Goal: Obtain resource: Download file/media

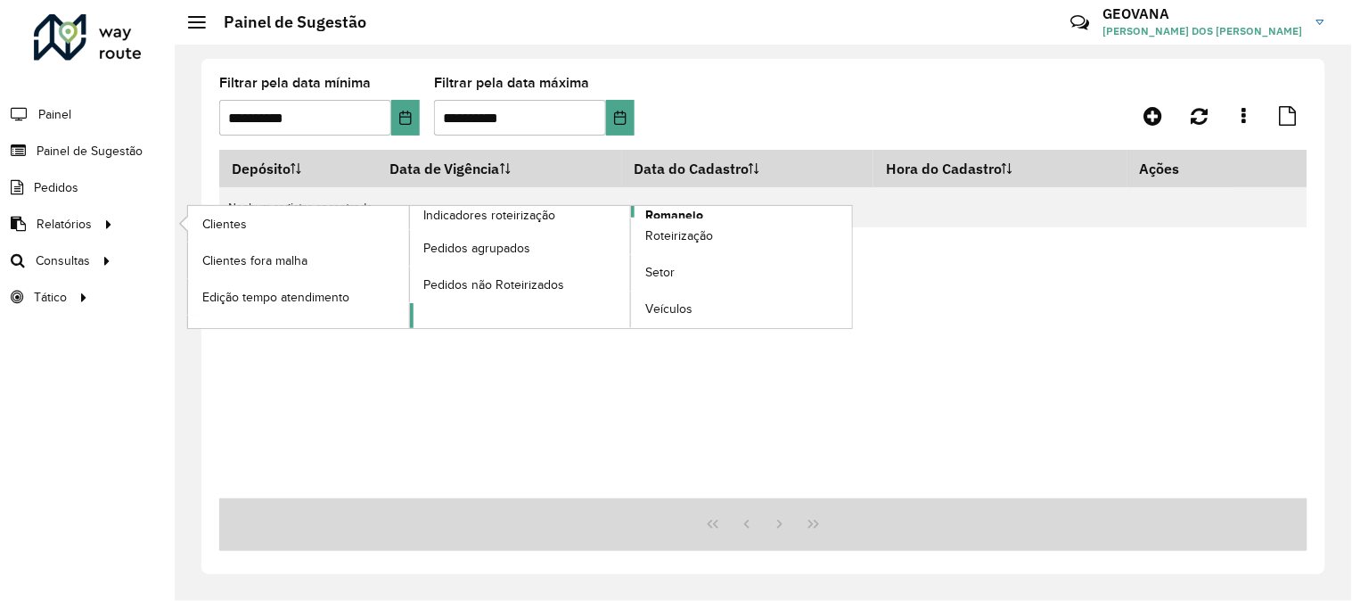
click at [666, 215] on span "Romaneio" at bounding box center [674, 215] width 58 height 19
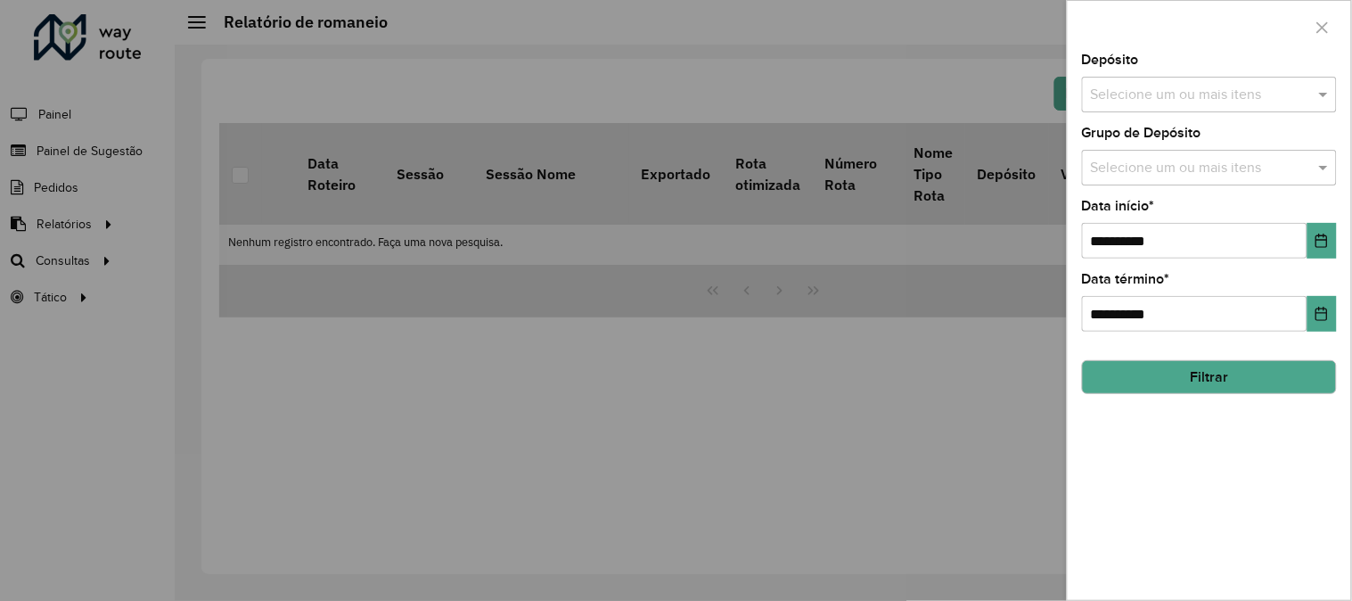
click at [1147, 91] on input "text" at bounding box center [1200, 95] width 228 height 21
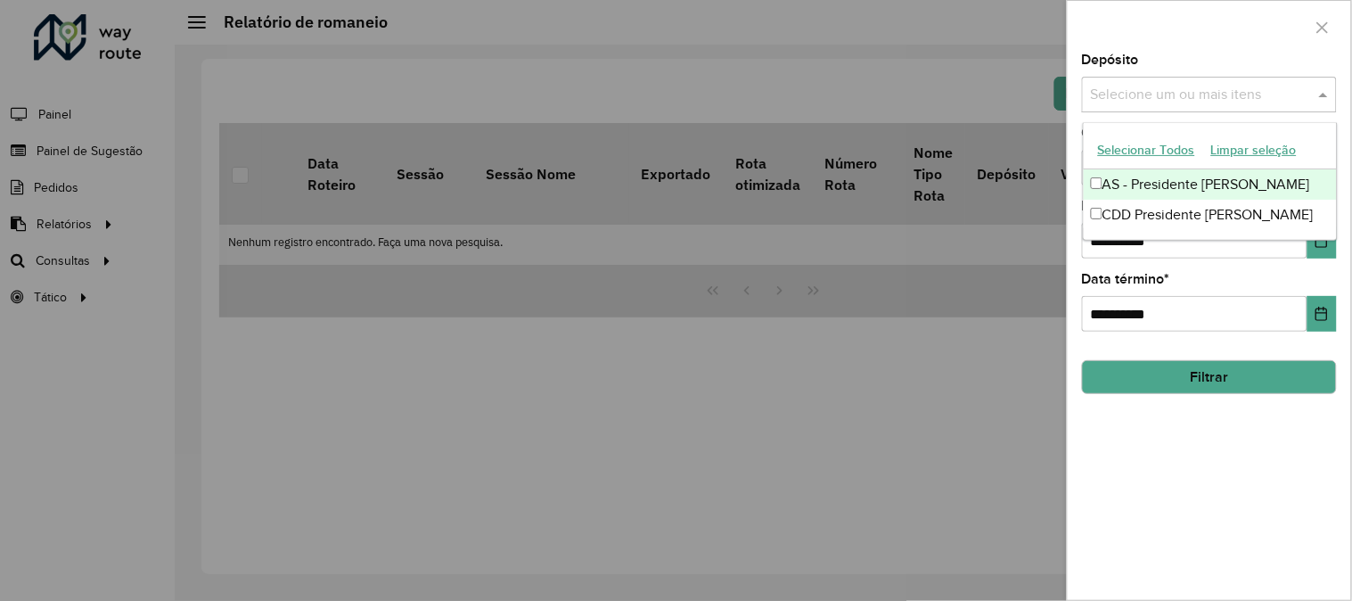
click at [1120, 152] on button "Selecionar Todos" at bounding box center [1146, 150] width 113 height 28
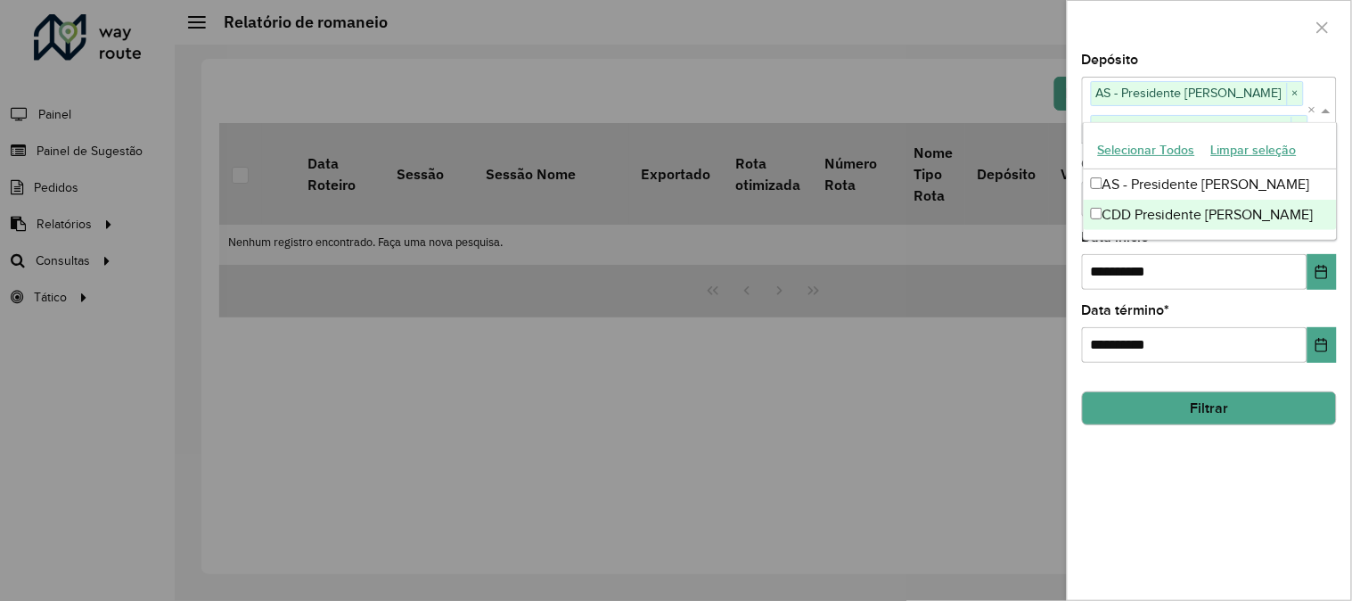
click at [1152, 248] on div "**********" at bounding box center [1209, 260] width 255 height 59
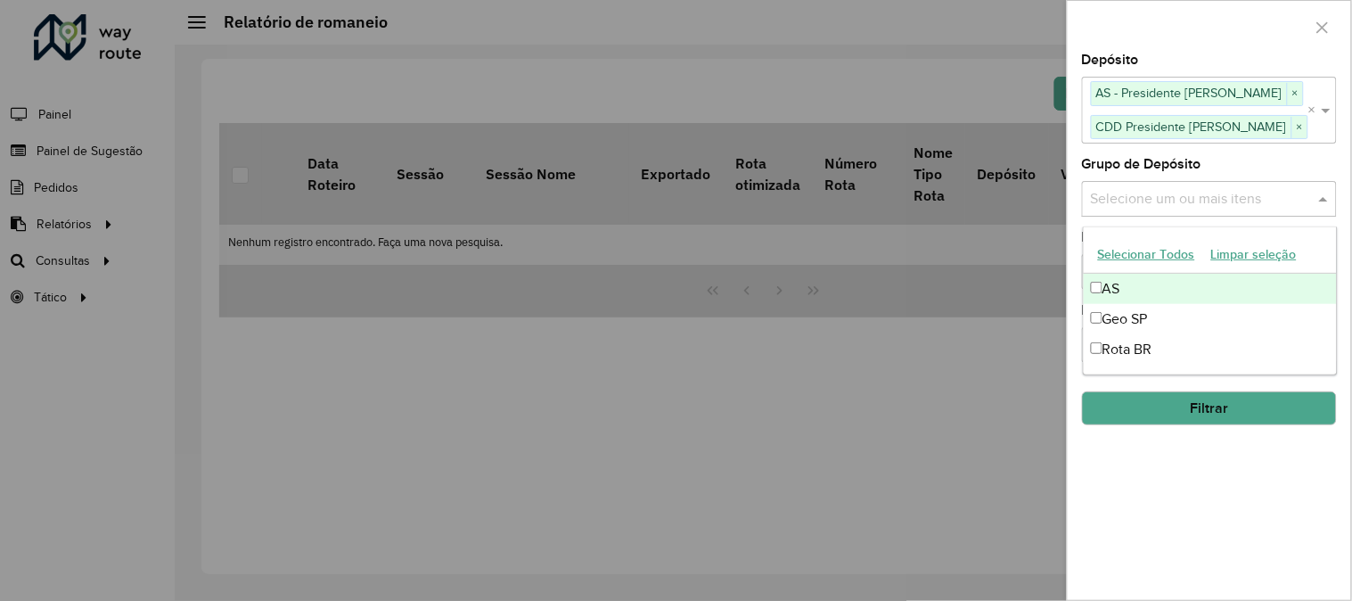
click at [1102, 190] on input "text" at bounding box center [1200, 198] width 228 height 21
click at [1135, 255] on button "Selecionar Todos" at bounding box center [1146, 255] width 113 height 28
click at [1176, 570] on div "**********" at bounding box center [1209, 326] width 283 height 546
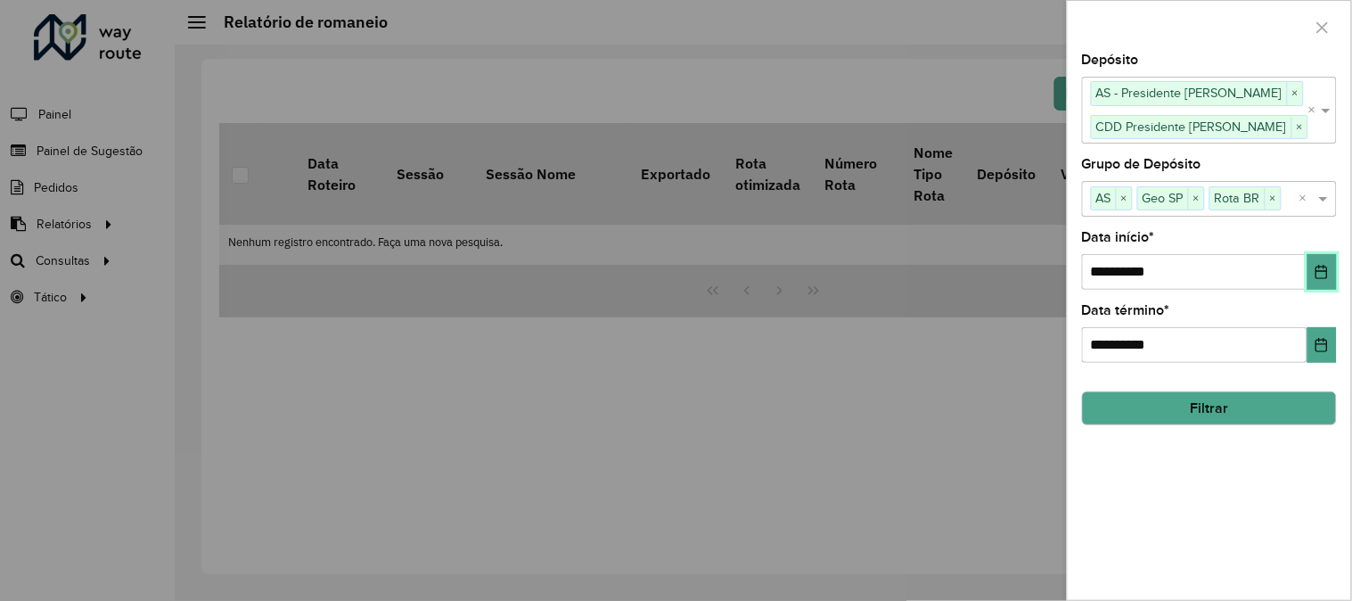
click at [1317, 278] on icon "Choose Date" at bounding box center [1321, 272] width 14 height 14
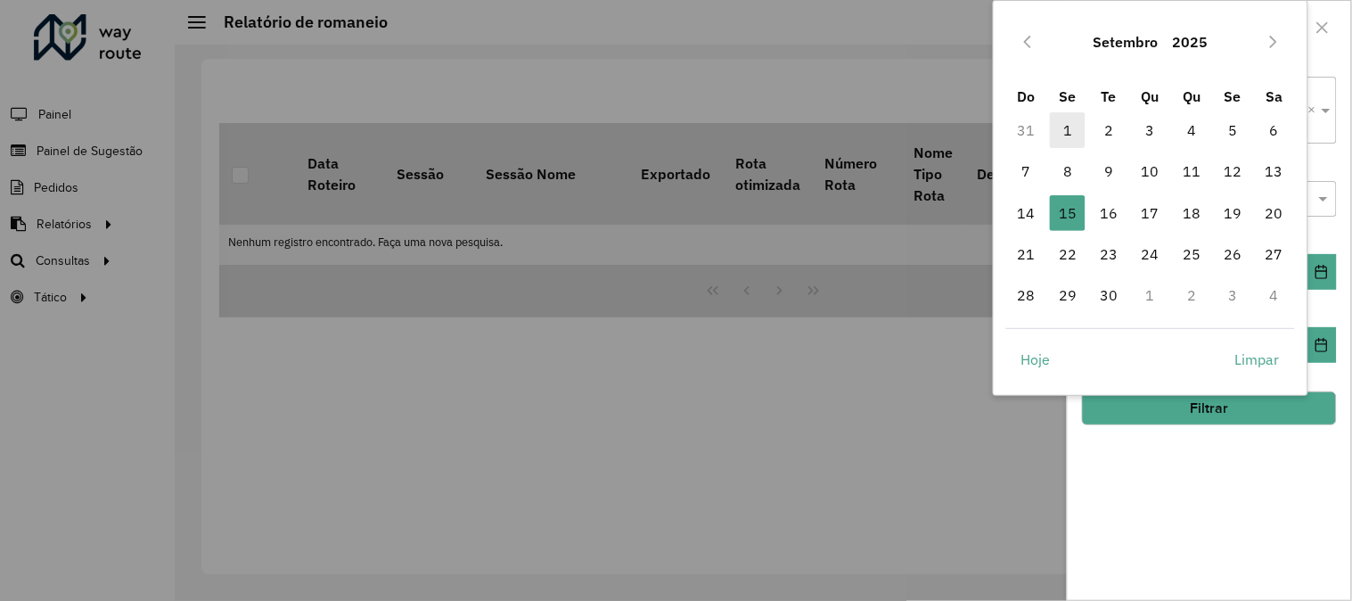
click at [1070, 127] on span "1" at bounding box center [1068, 130] width 36 height 36
type input "**********"
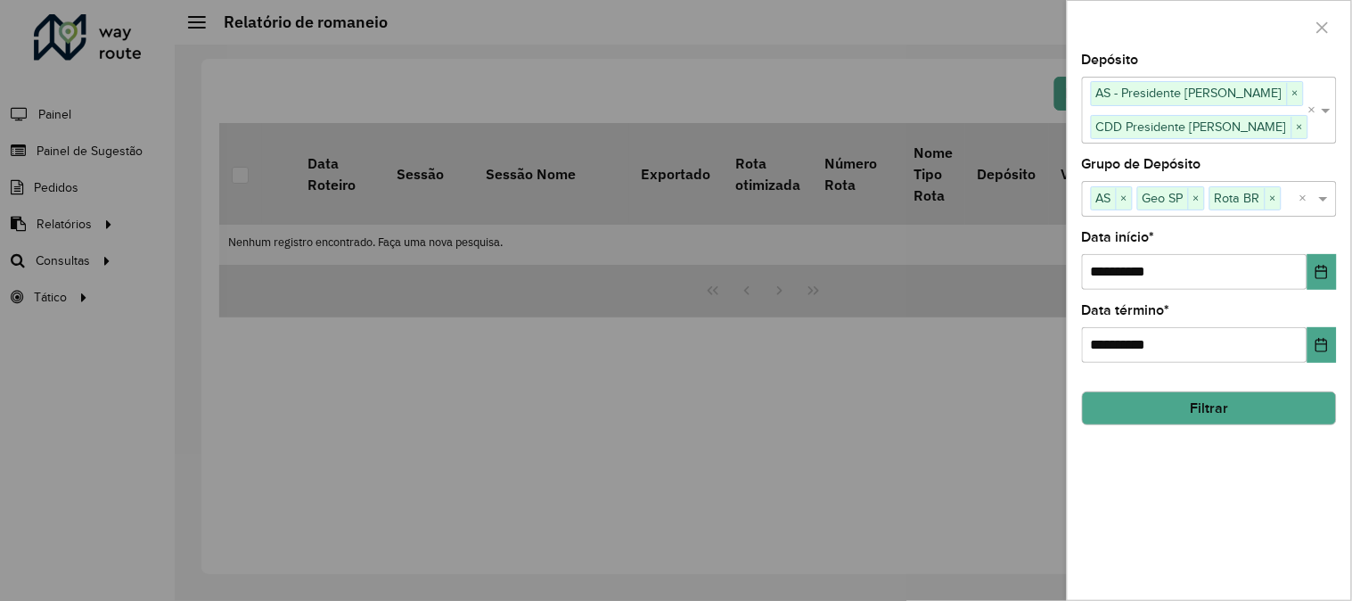
click at [1233, 413] on button "Filtrar" at bounding box center [1209, 408] width 255 height 34
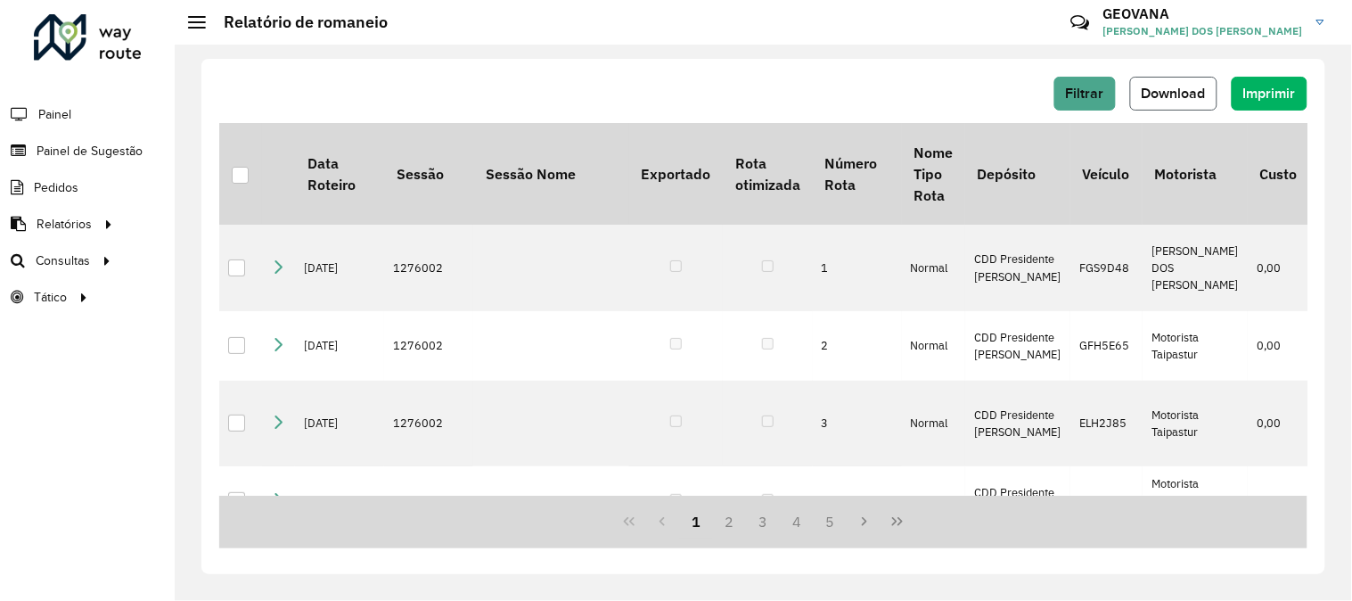
click at [1174, 94] on span "Download" at bounding box center [1174, 93] width 64 height 15
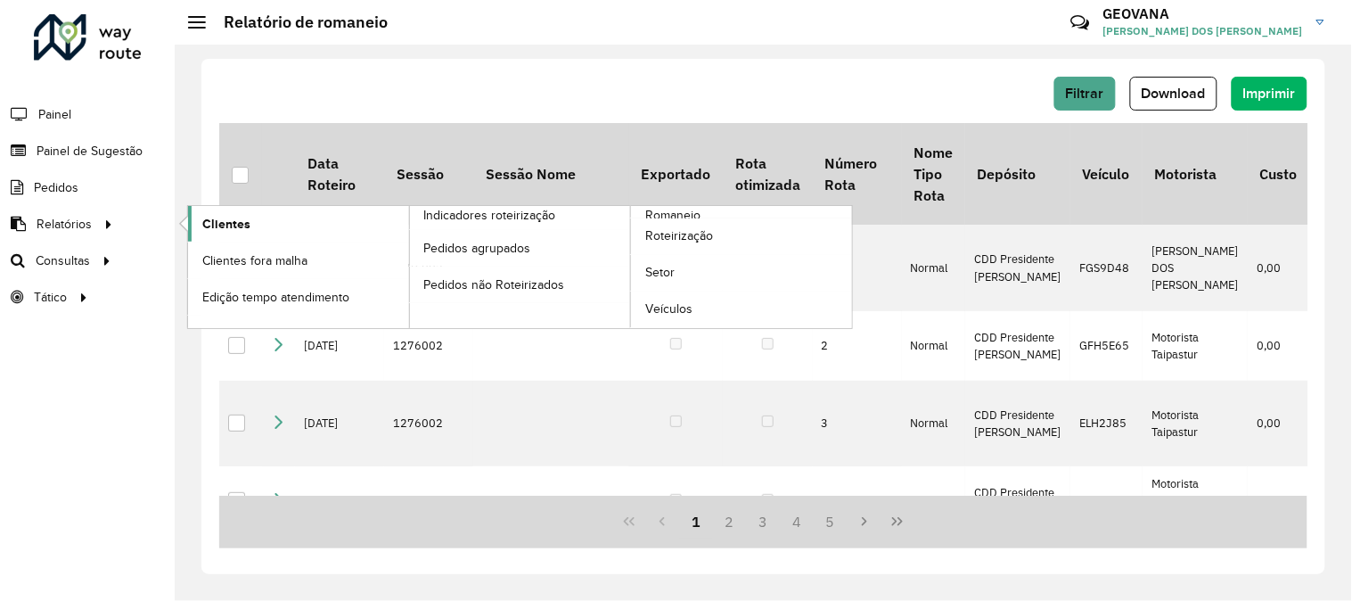
click at [235, 224] on span "Clientes" at bounding box center [226, 224] width 48 height 19
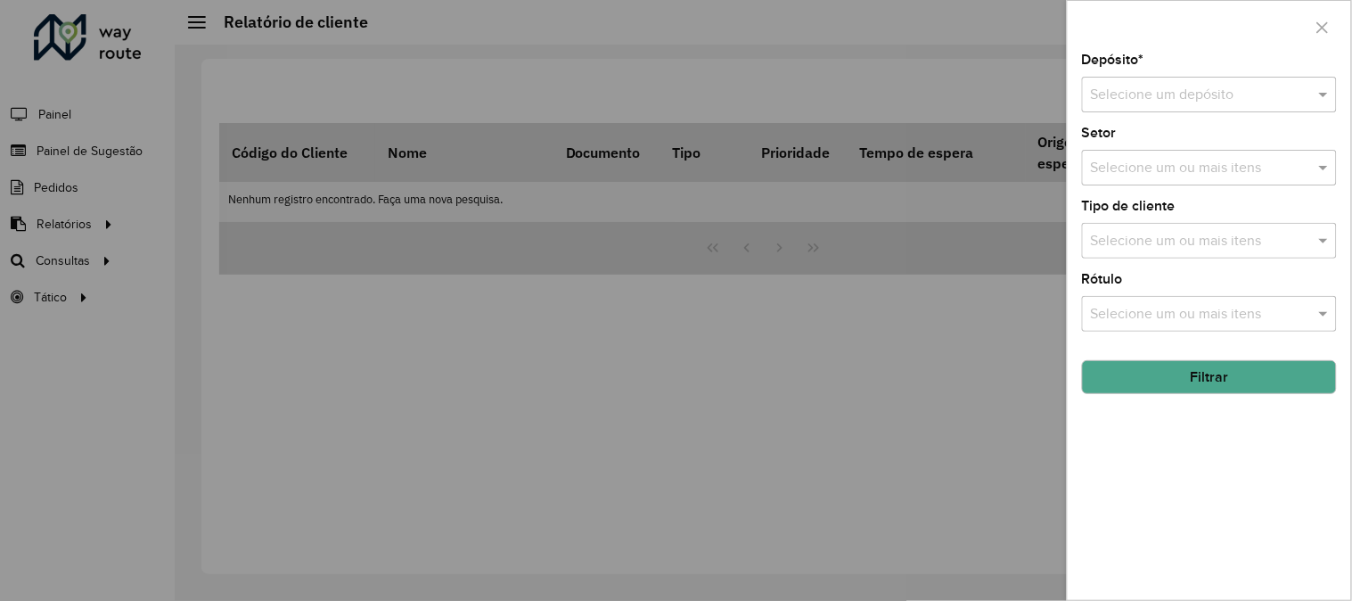
click at [1148, 80] on div "Selecione um depósito" at bounding box center [1209, 95] width 255 height 36
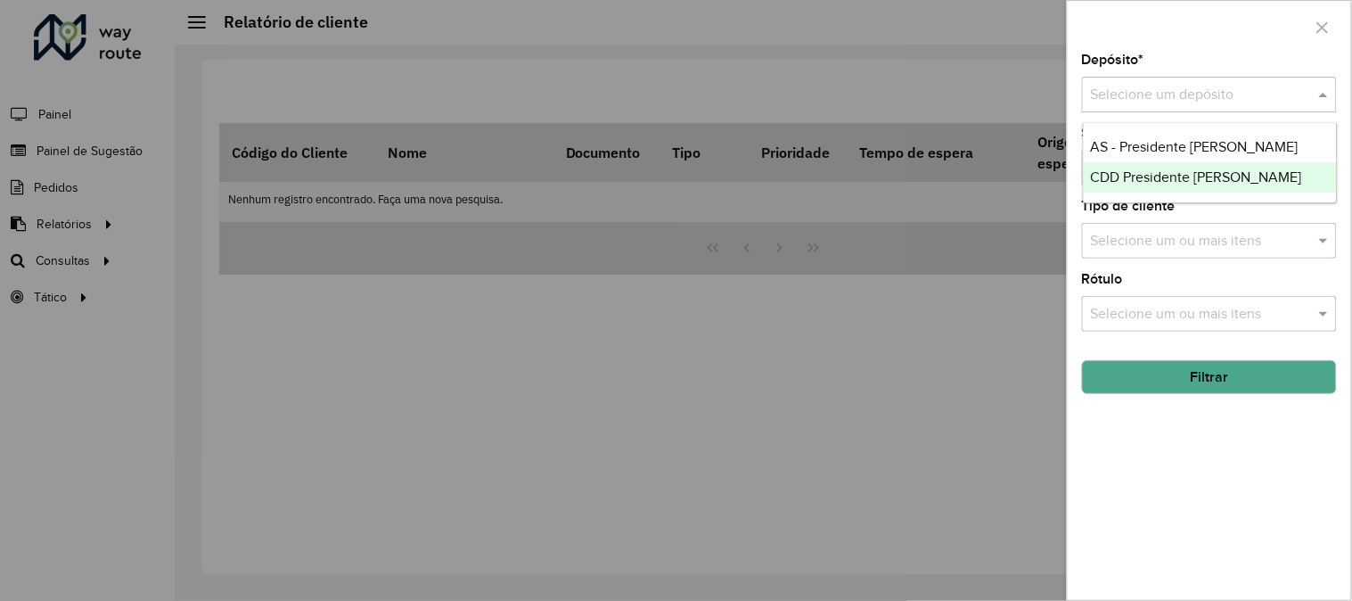
click at [1142, 189] on div "CDD Presidente [PERSON_NAME]" at bounding box center [1210, 177] width 253 height 30
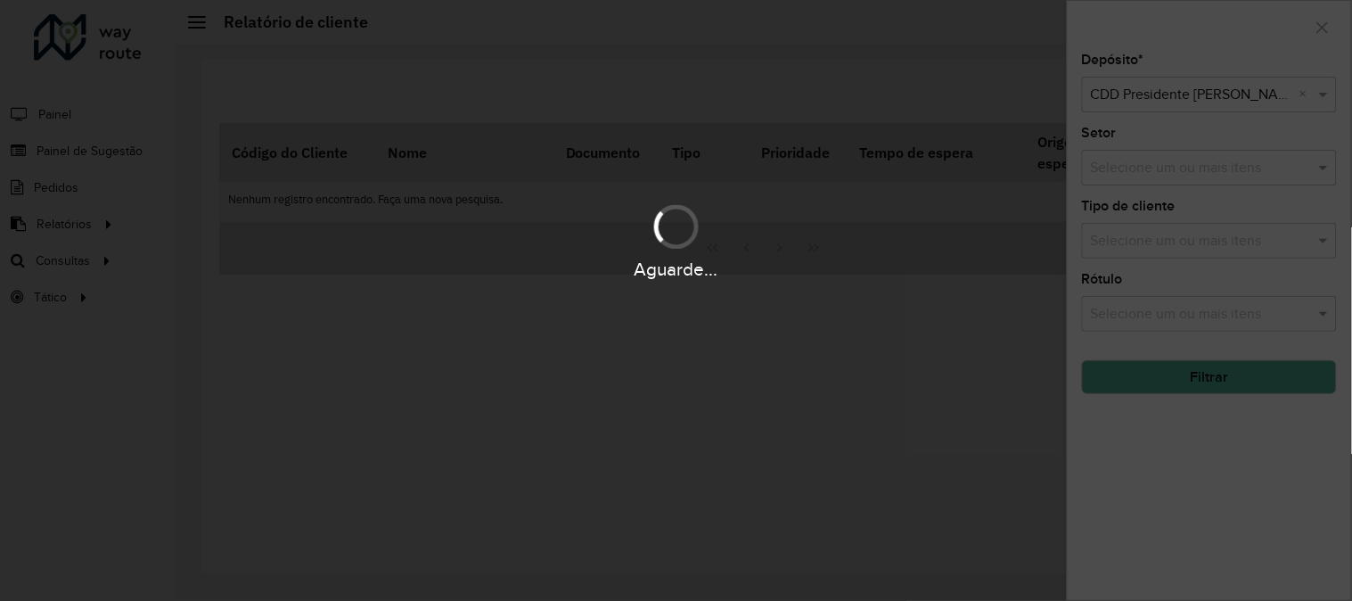
click at [1132, 168] on div "Aguarde..." at bounding box center [676, 300] width 1352 height 601
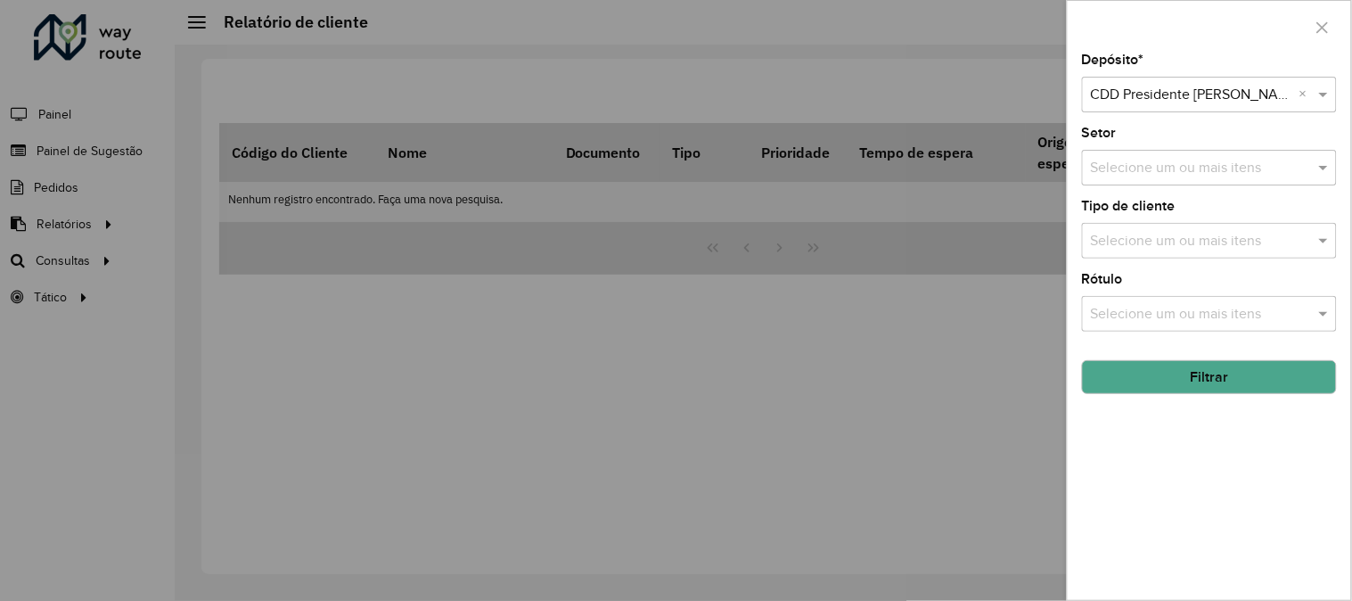
click at [1130, 168] on input "text" at bounding box center [1200, 168] width 228 height 21
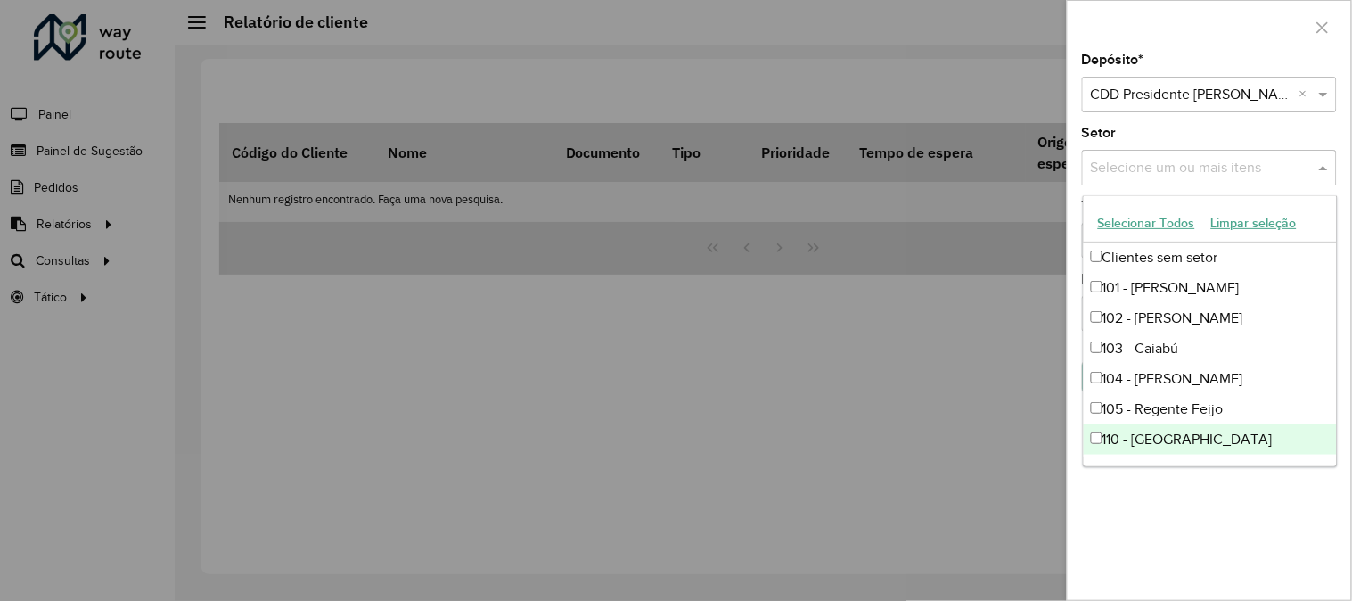
click at [1127, 503] on div "Depósito * Selecione um depósito × CDD Presidente [PERSON_NAME] × Setor Selecio…" at bounding box center [1209, 326] width 283 height 546
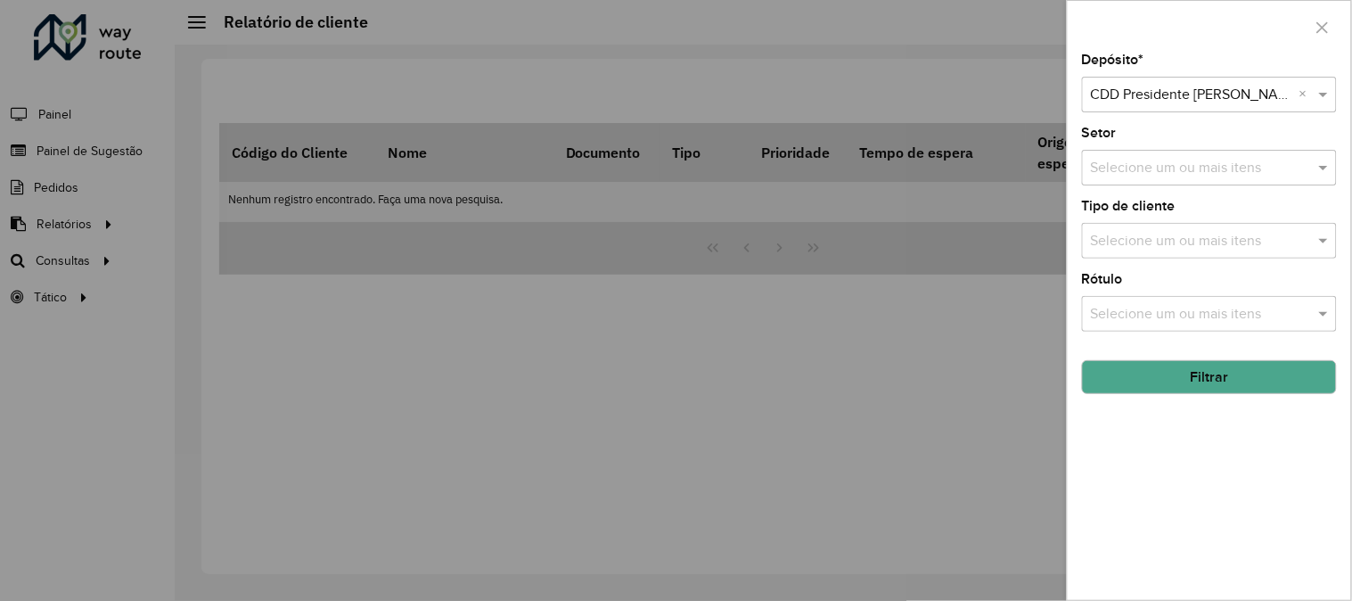
click at [1158, 379] on button "Filtrar" at bounding box center [1209, 377] width 255 height 34
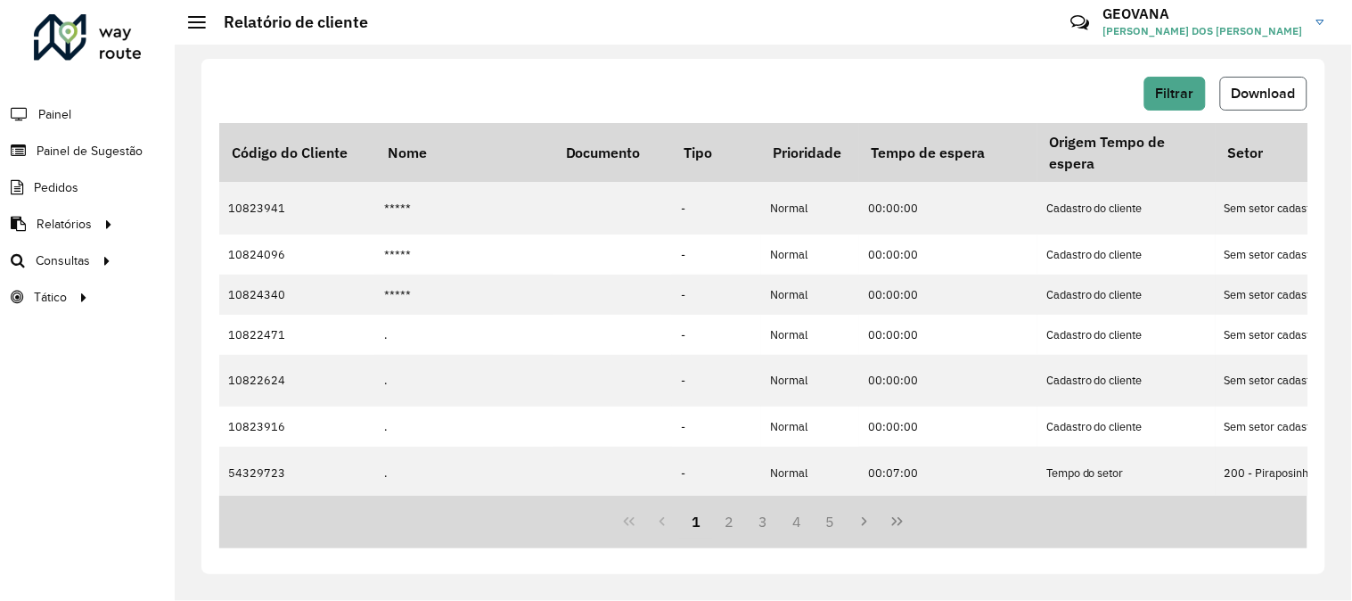
click at [1242, 86] on span "Download" at bounding box center [1264, 93] width 64 height 15
